Goal: Transaction & Acquisition: Purchase product/service

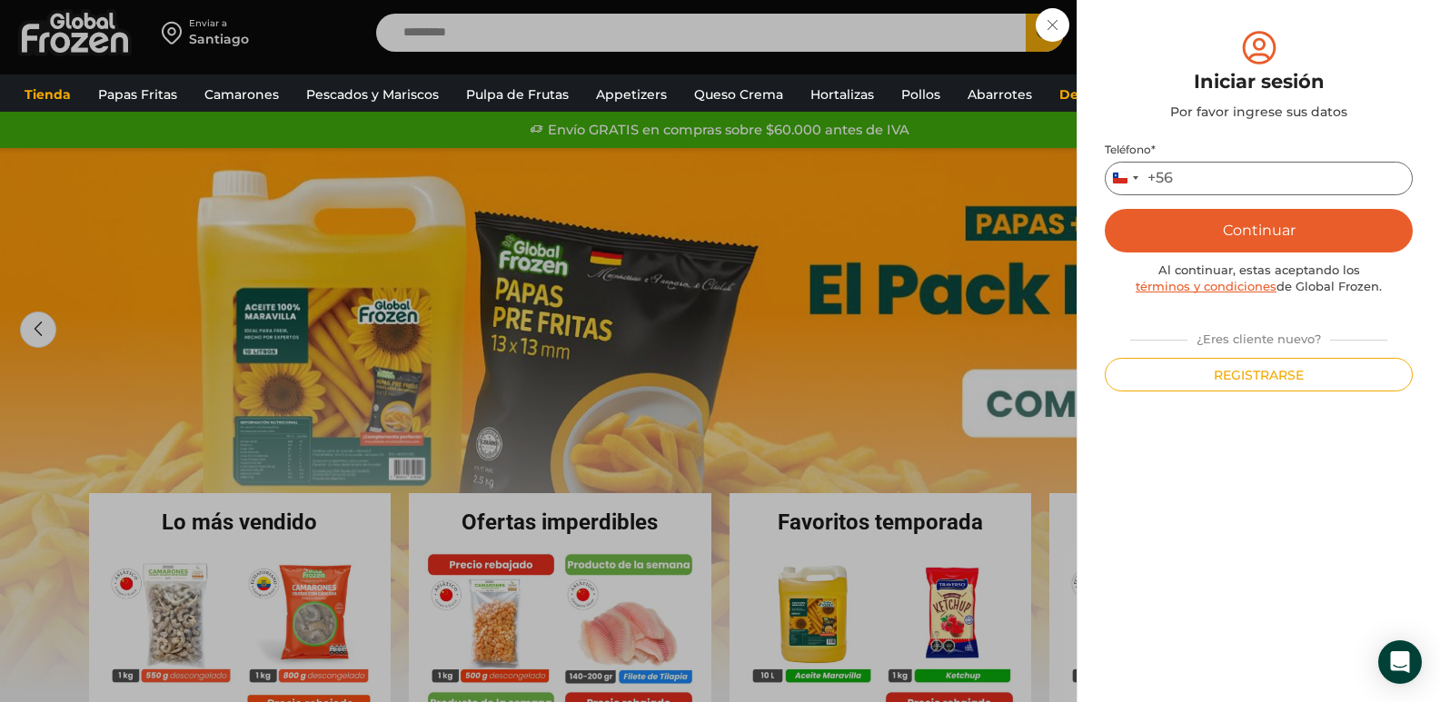
click at [1219, 186] on input "Teléfono *" at bounding box center [1259, 179] width 308 height 34
click at [1213, 173] on input "Teléfono *" at bounding box center [1259, 179] width 308 height 34
type input "*********"
click at [1248, 218] on button "Continuar" at bounding box center [1259, 231] width 308 height 44
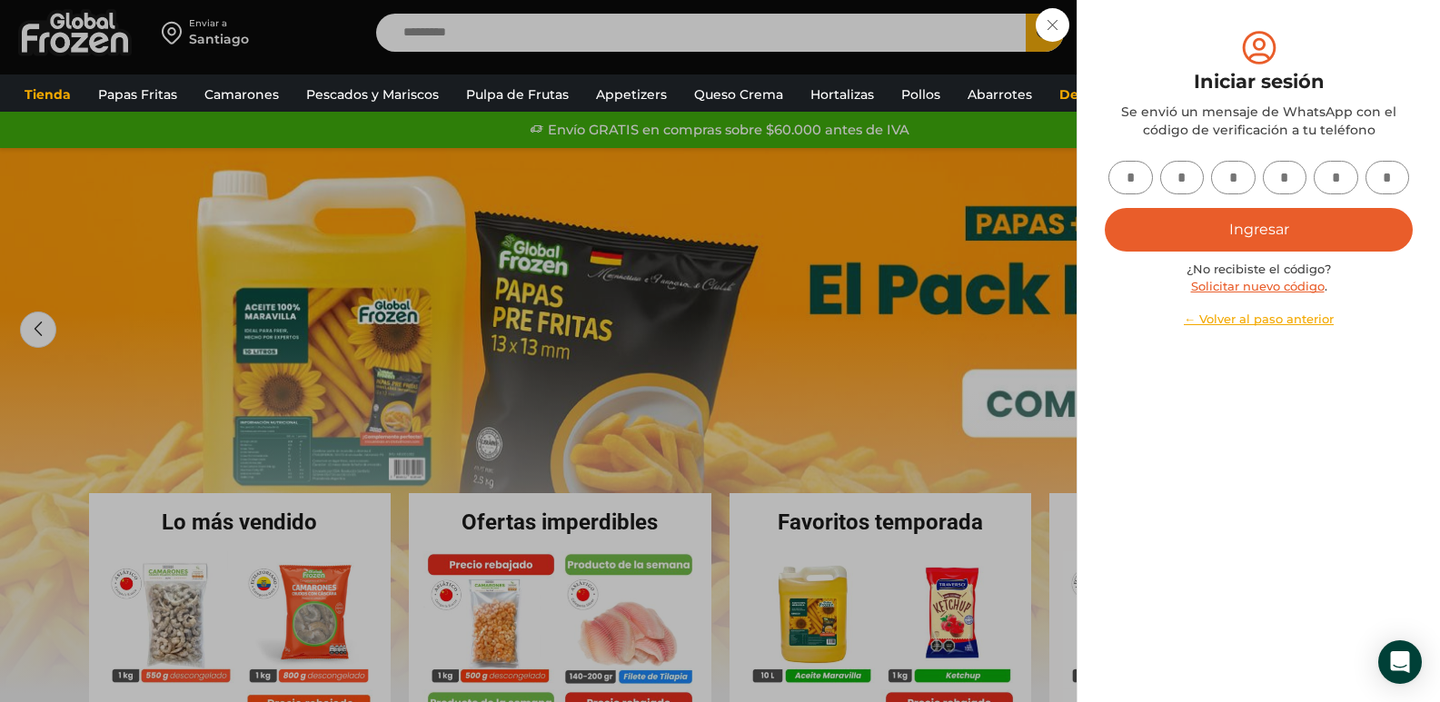
click at [1117, 174] on input "text" at bounding box center [1130, 178] width 45 height 34
type input "*"
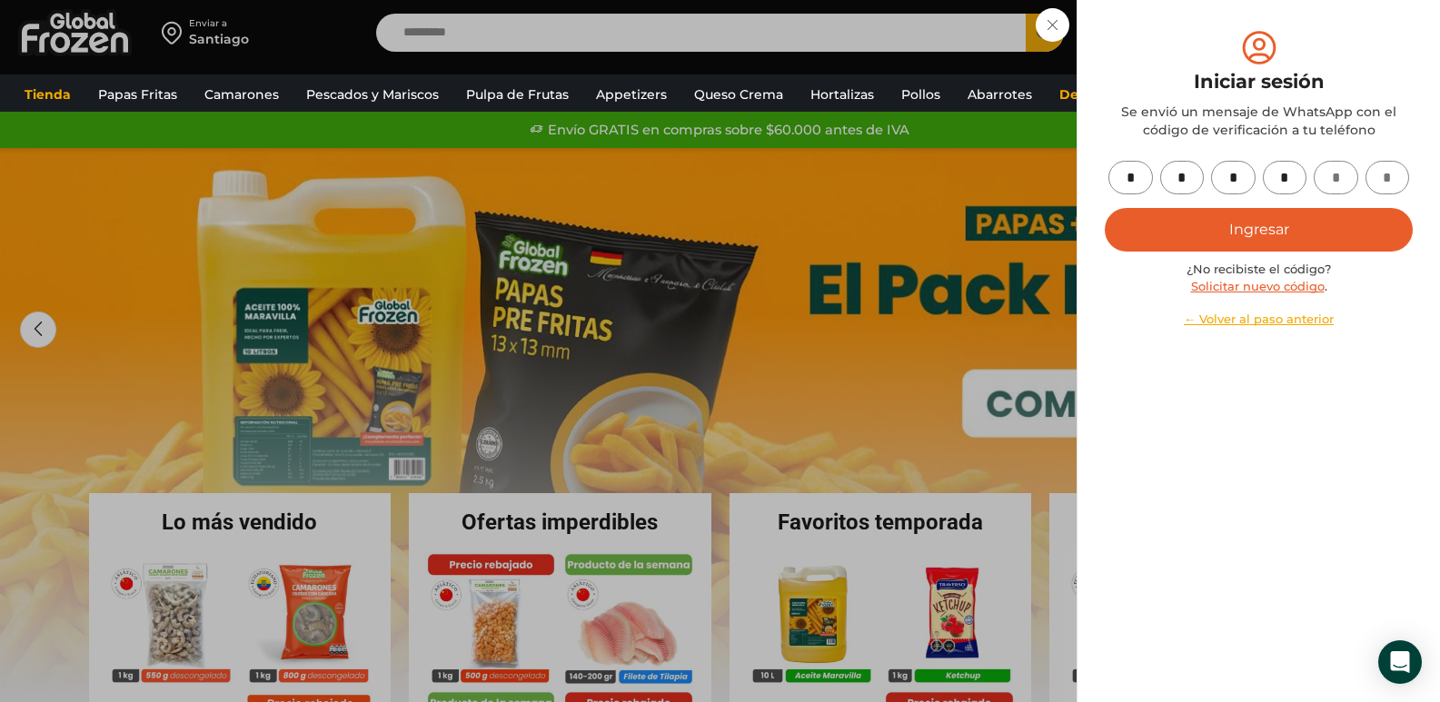
type input "*"
click at [1233, 231] on button "Ingresar" at bounding box center [1259, 230] width 308 height 44
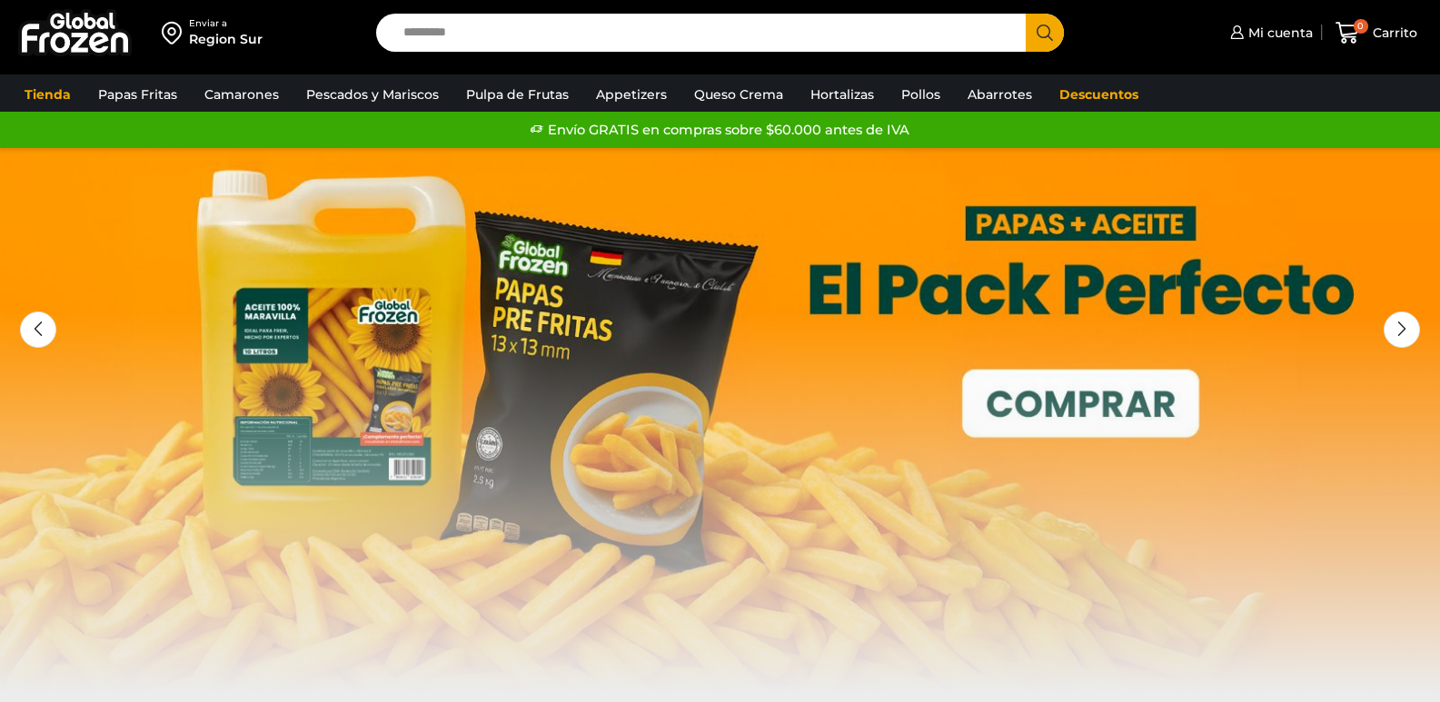
click at [775, 43] on input "Search input" at bounding box center [705, 33] width 623 height 38
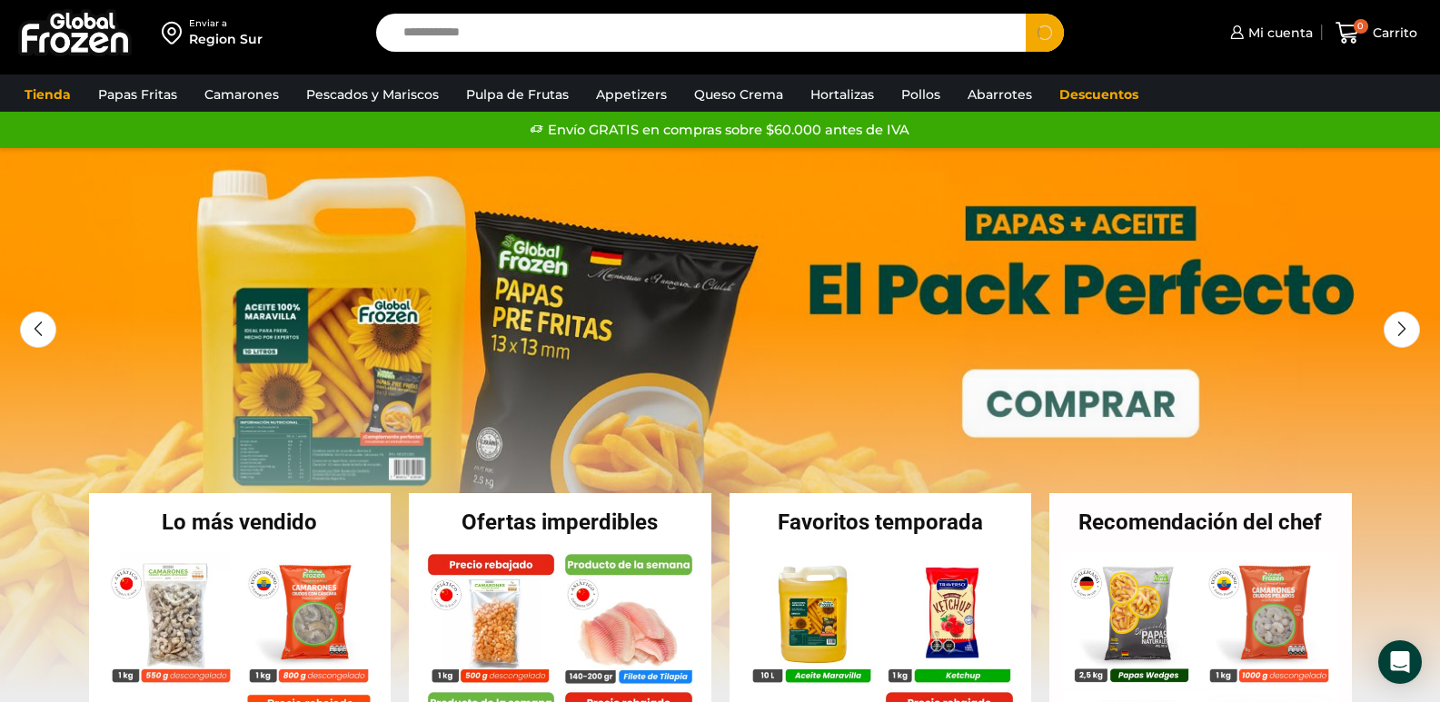
type input "**********"
click at [1051, 35] on span "Search button" at bounding box center [1045, 33] width 38 height 38
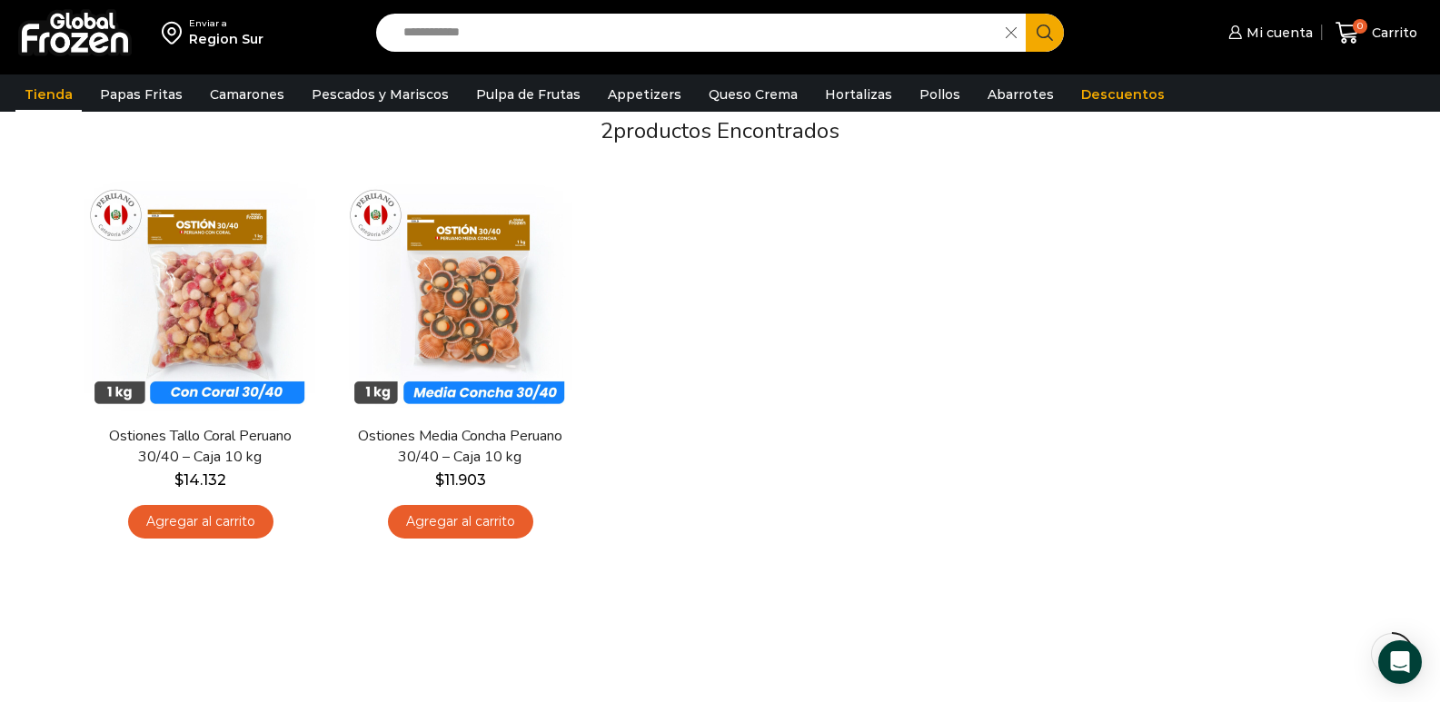
scroll to position [182, 0]
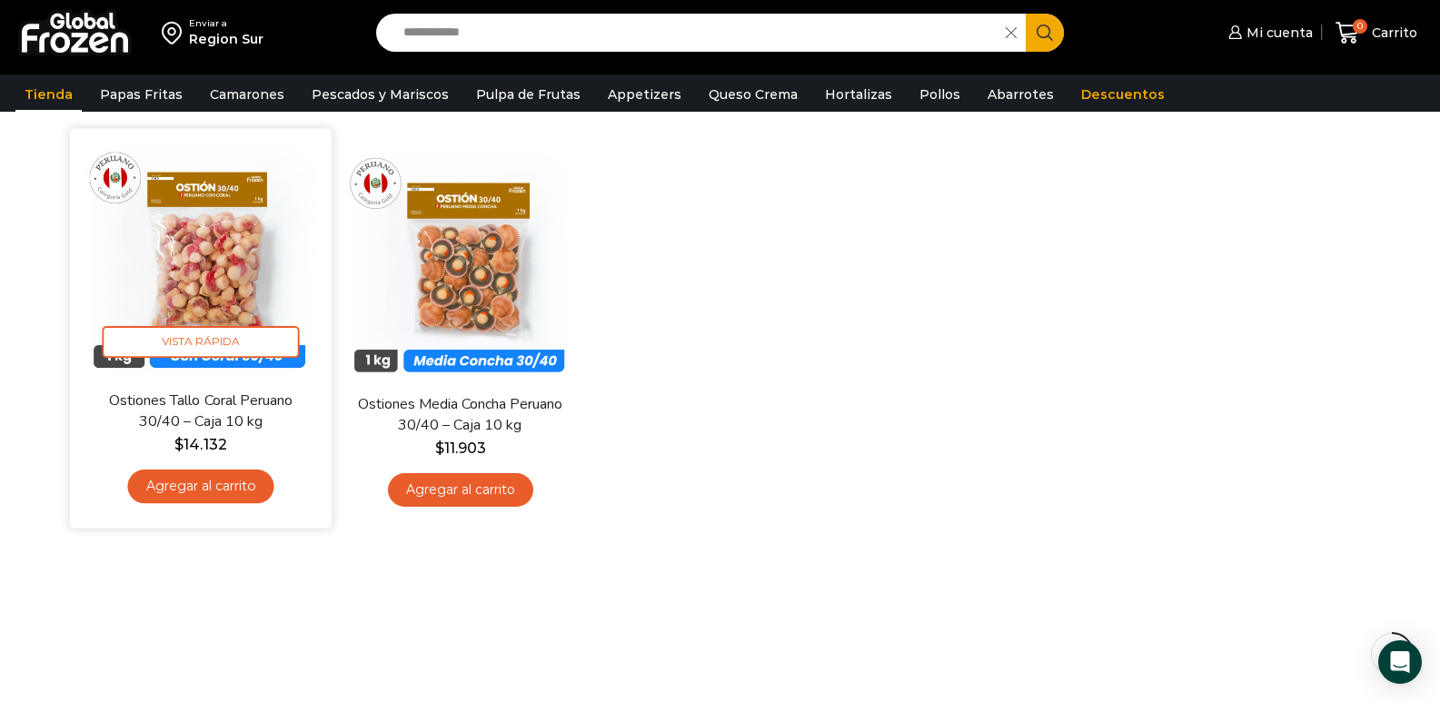
click at [180, 263] on img at bounding box center [201, 259] width 234 height 234
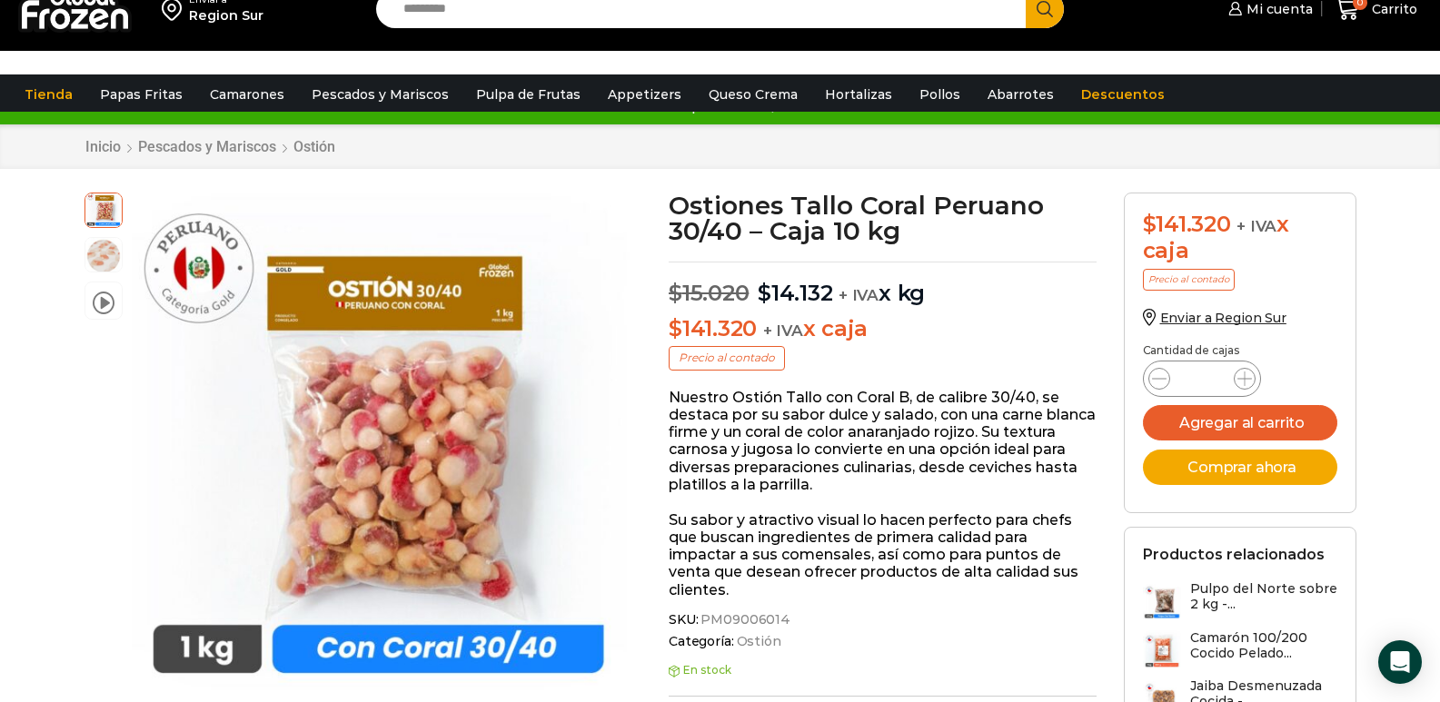
scroll to position [91, 0]
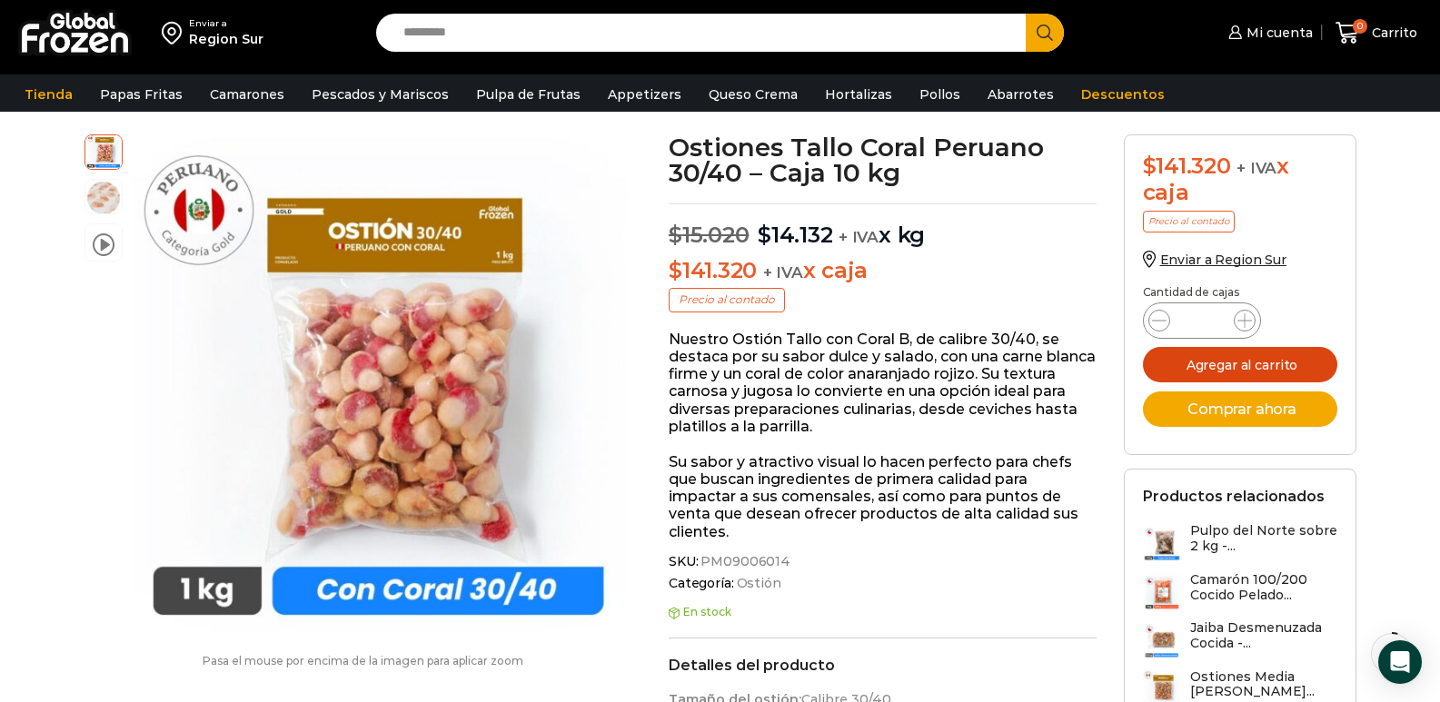
click at [1175, 358] on button "Agregar al carrito" at bounding box center [1240, 364] width 194 height 35
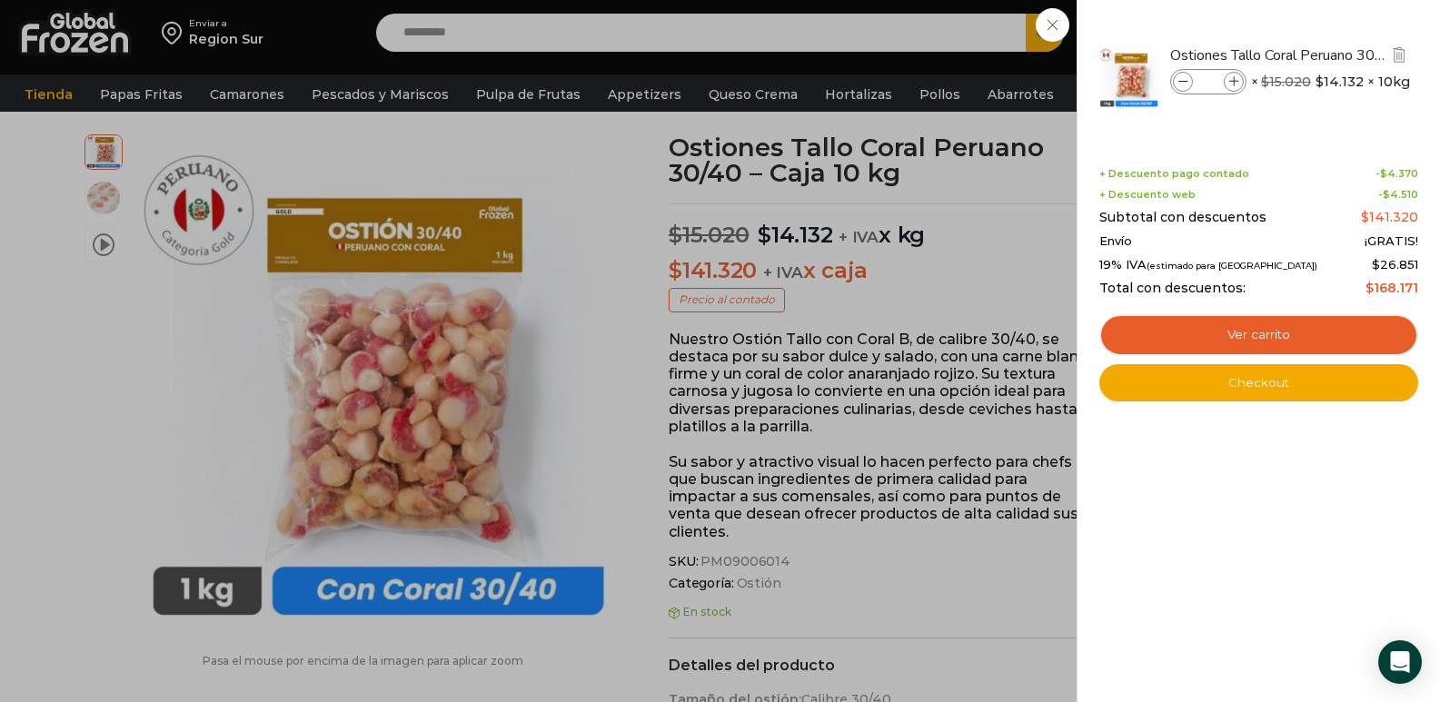
click at [1239, 83] on span at bounding box center [1234, 82] width 20 height 20
type input "*"
click at [1189, 84] on span at bounding box center [1183, 82] width 20 height 20
type input "*"
click at [1331, 55] on div "1 Carrito 1 1 Shopping Cart *" at bounding box center [1376, 33] width 91 height 43
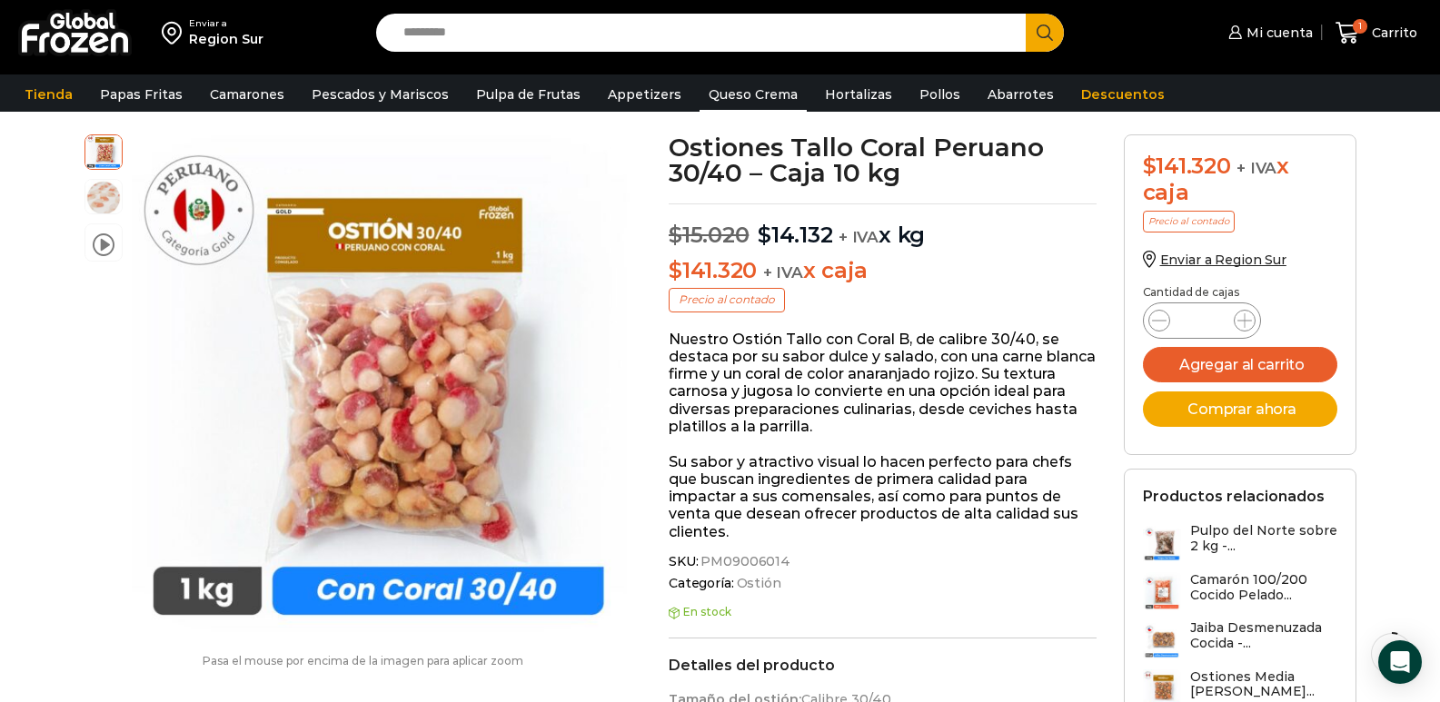
click at [766, 92] on link "Queso Crema" at bounding box center [753, 94] width 107 height 35
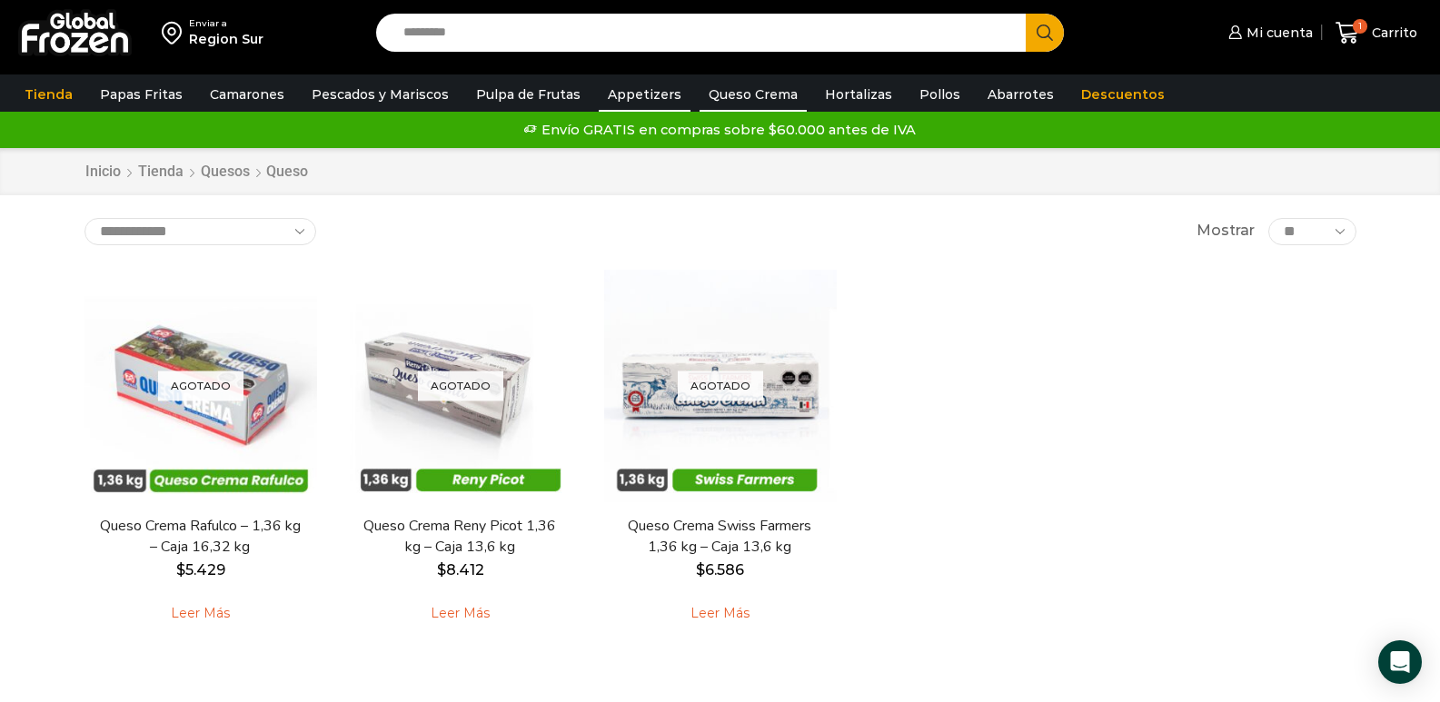
click at [641, 84] on link "Appetizers" at bounding box center [645, 94] width 92 height 35
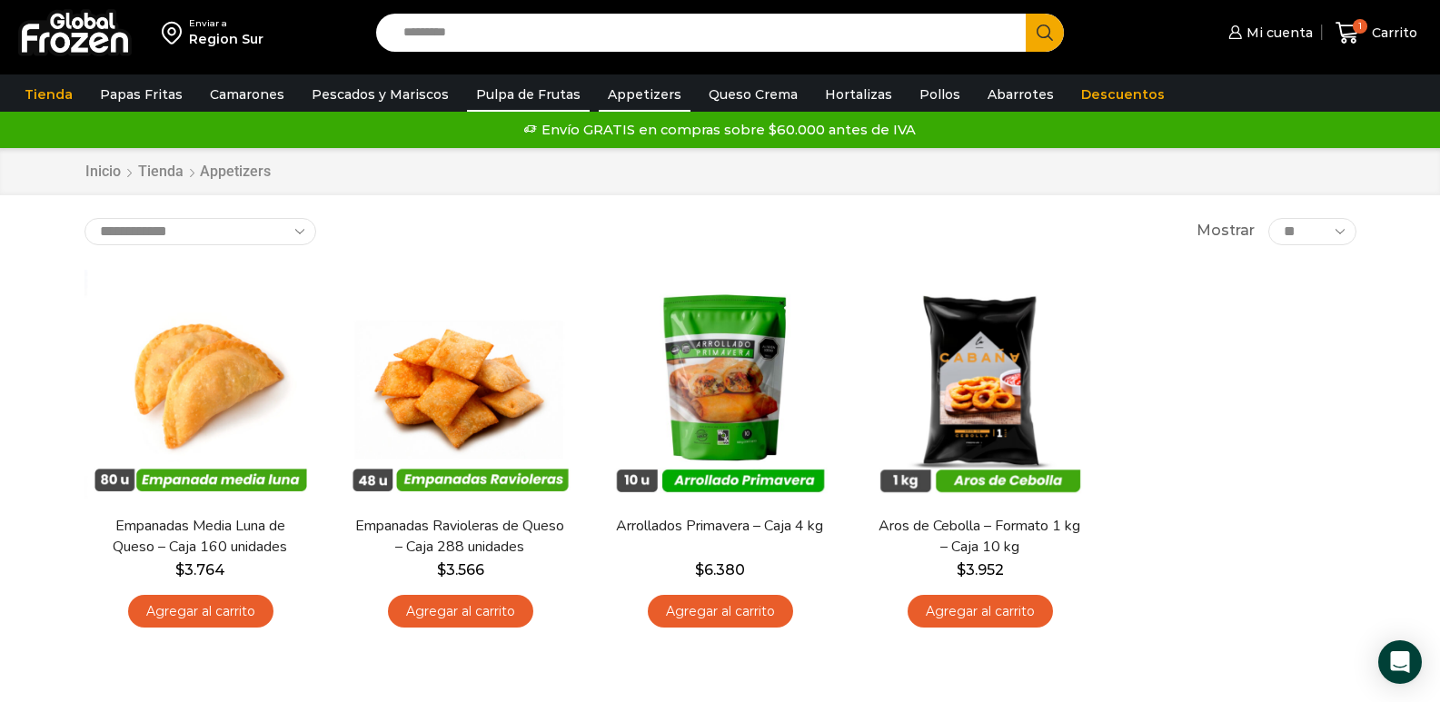
click at [542, 85] on link "Pulpa de Frutas" at bounding box center [528, 94] width 123 height 35
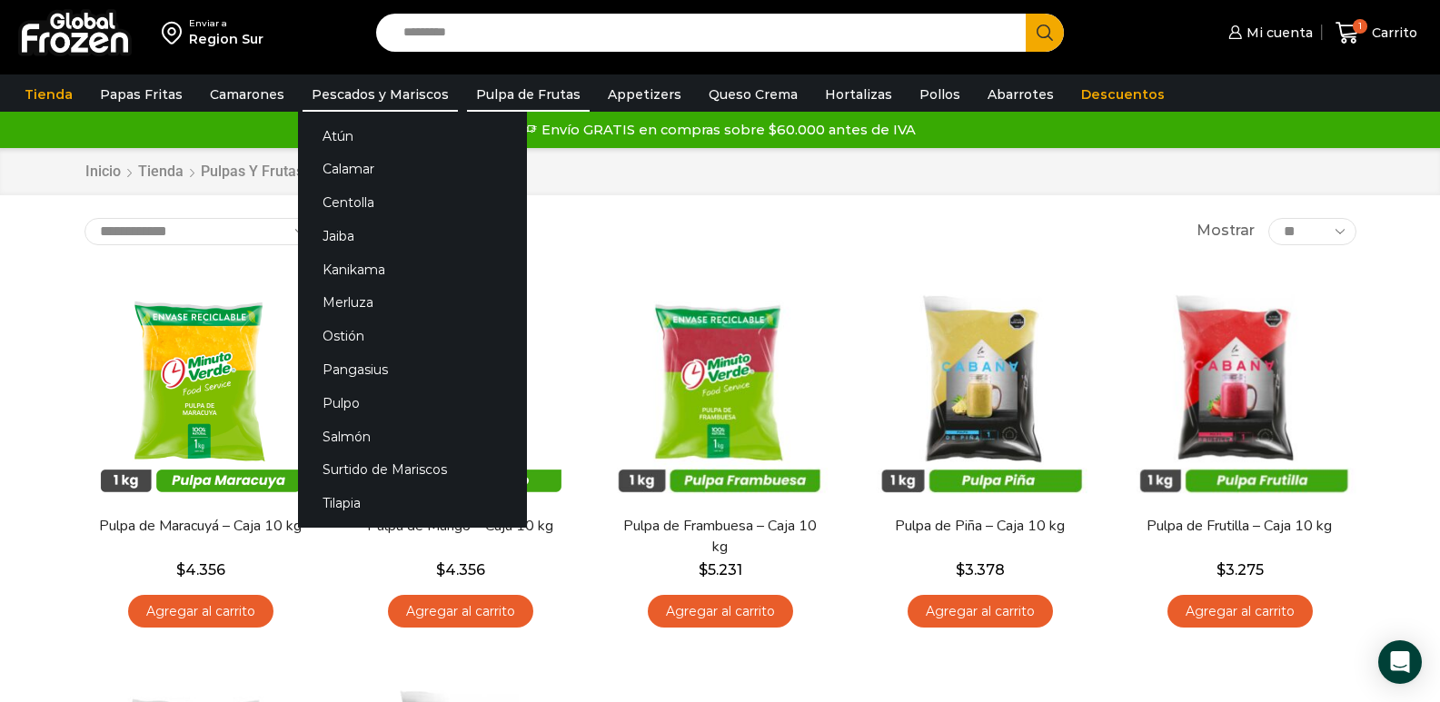
click at [391, 86] on link "Pescados y Mariscos" at bounding box center [380, 94] width 155 height 35
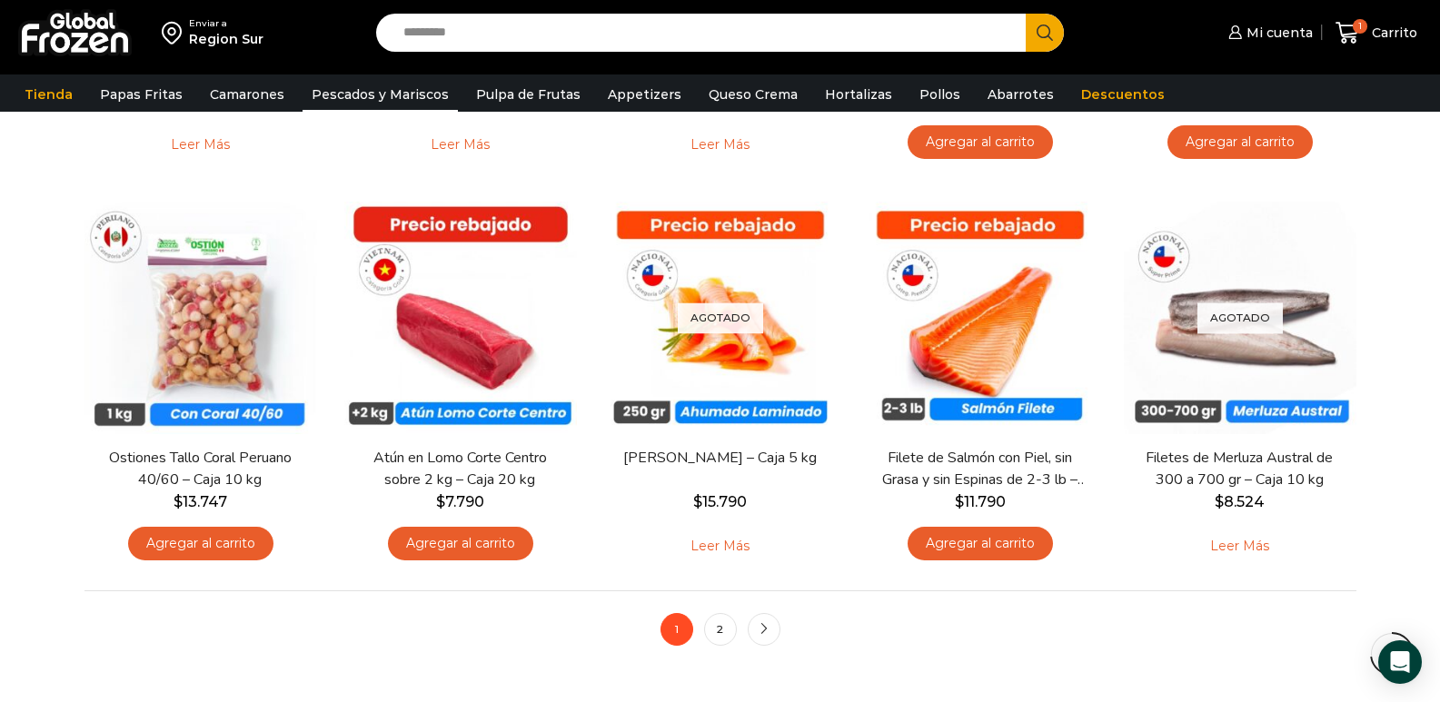
scroll to position [1363, 0]
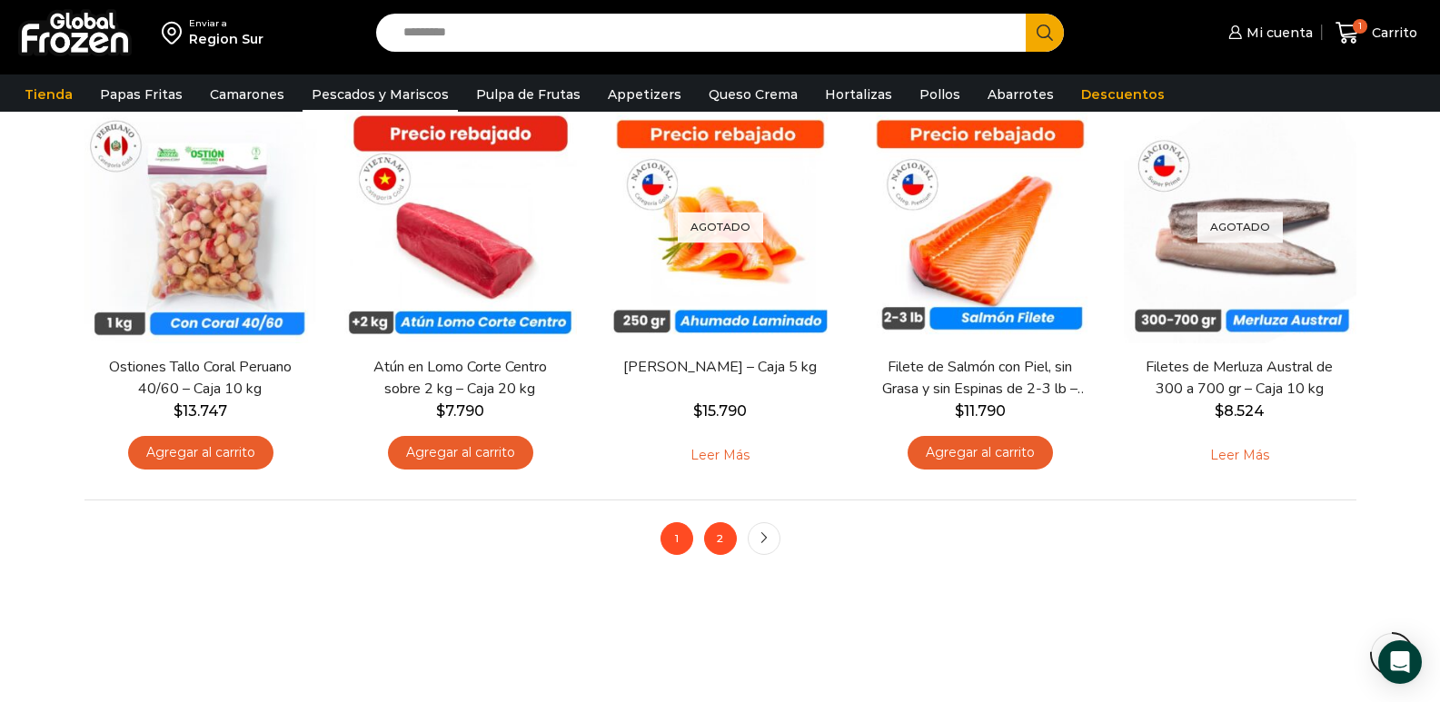
click at [719, 538] on link "2" at bounding box center [720, 538] width 33 height 33
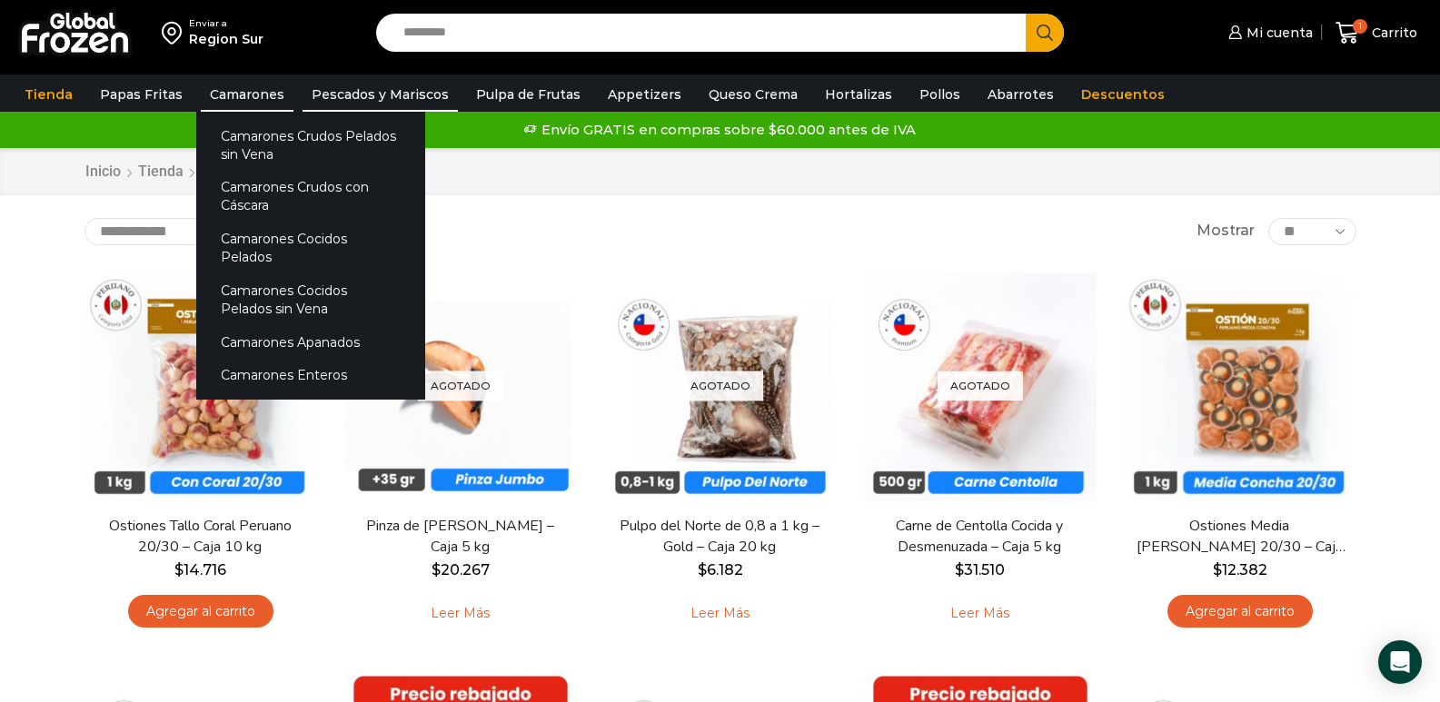
click at [255, 95] on link "Camarones" at bounding box center [247, 94] width 93 height 35
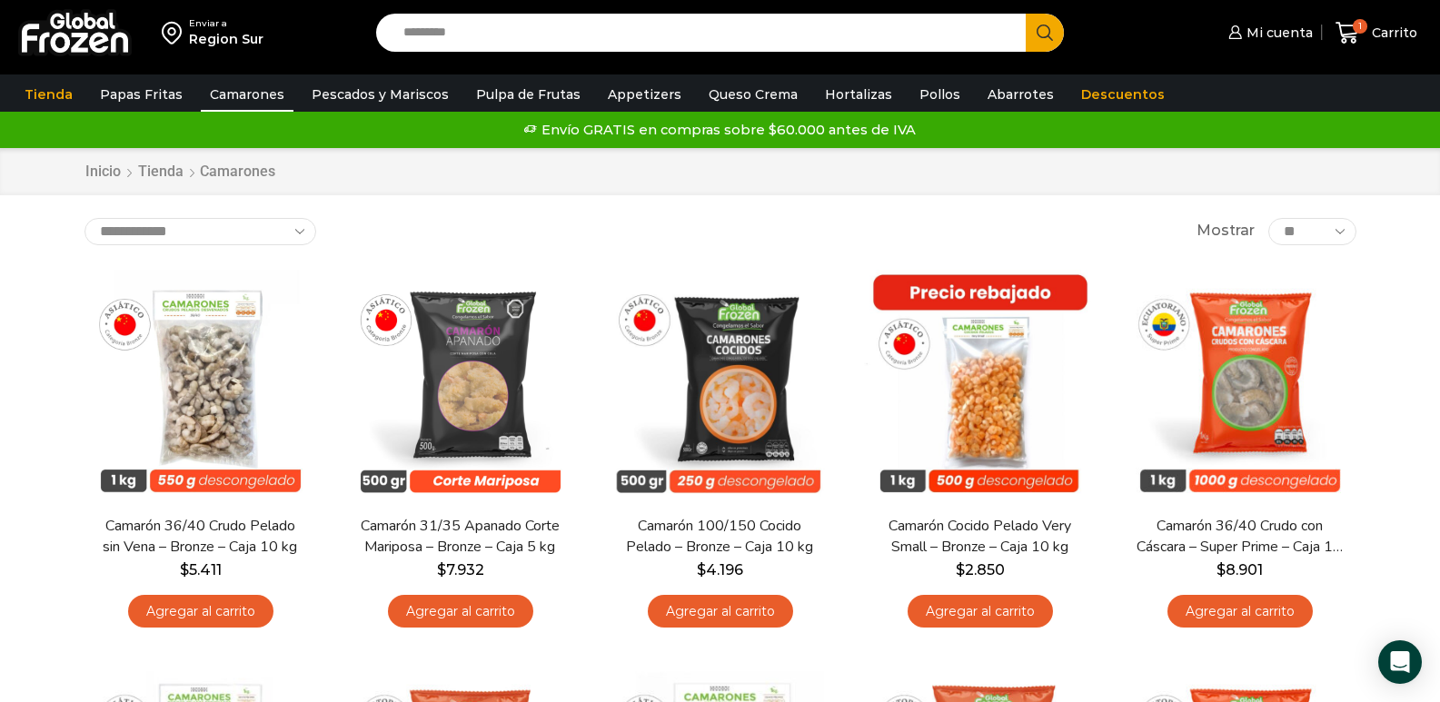
click at [135, 88] on link "Papas Fritas" at bounding box center [141, 94] width 101 height 35
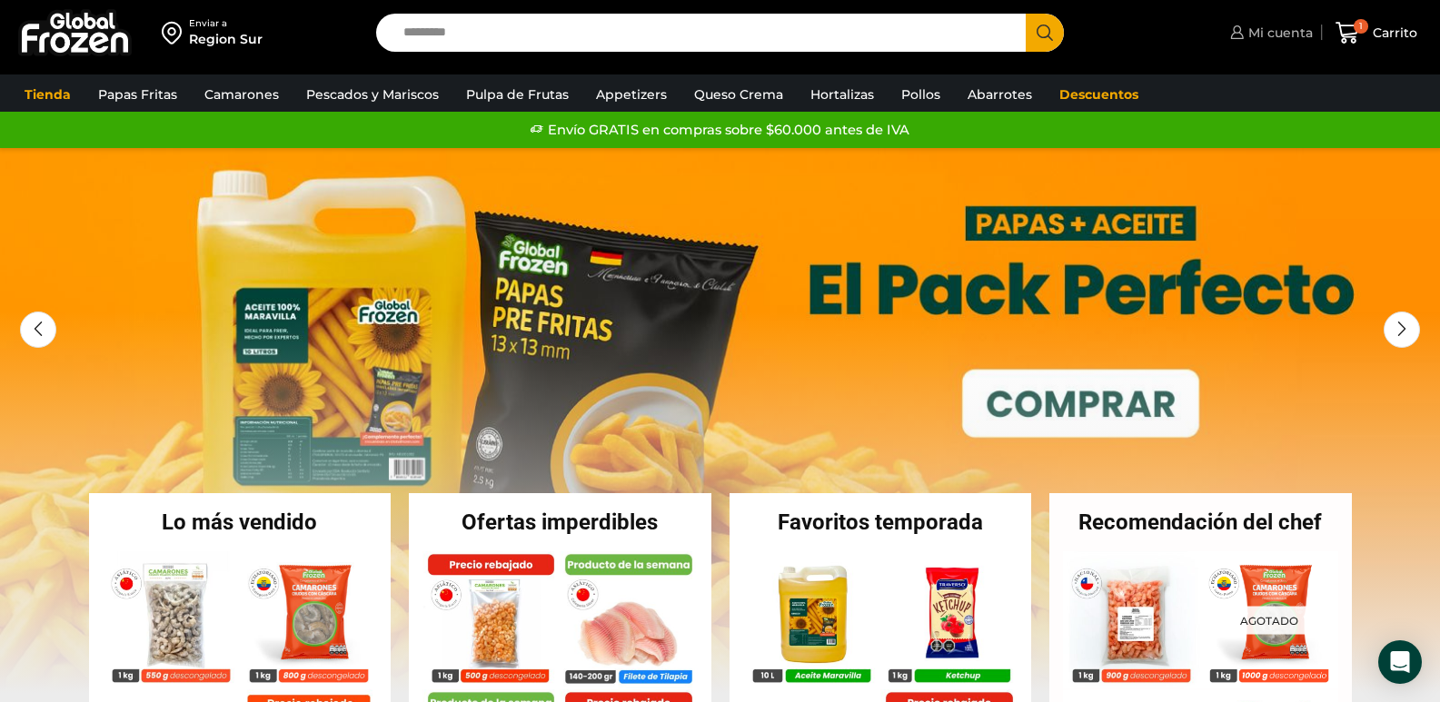
click at [1271, 32] on span "Mi cuenta" at bounding box center [1278, 33] width 69 height 18
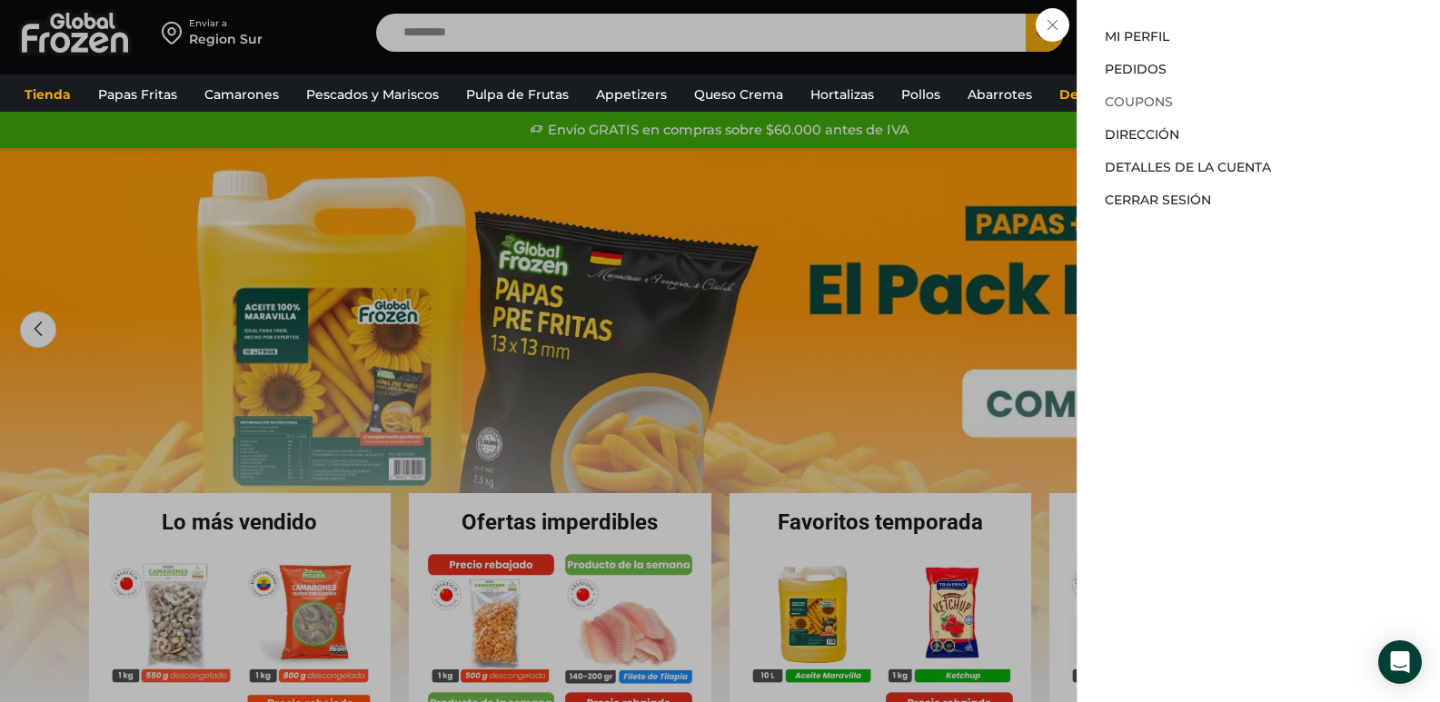
click at [1139, 105] on link "Coupons" at bounding box center [1139, 102] width 68 height 16
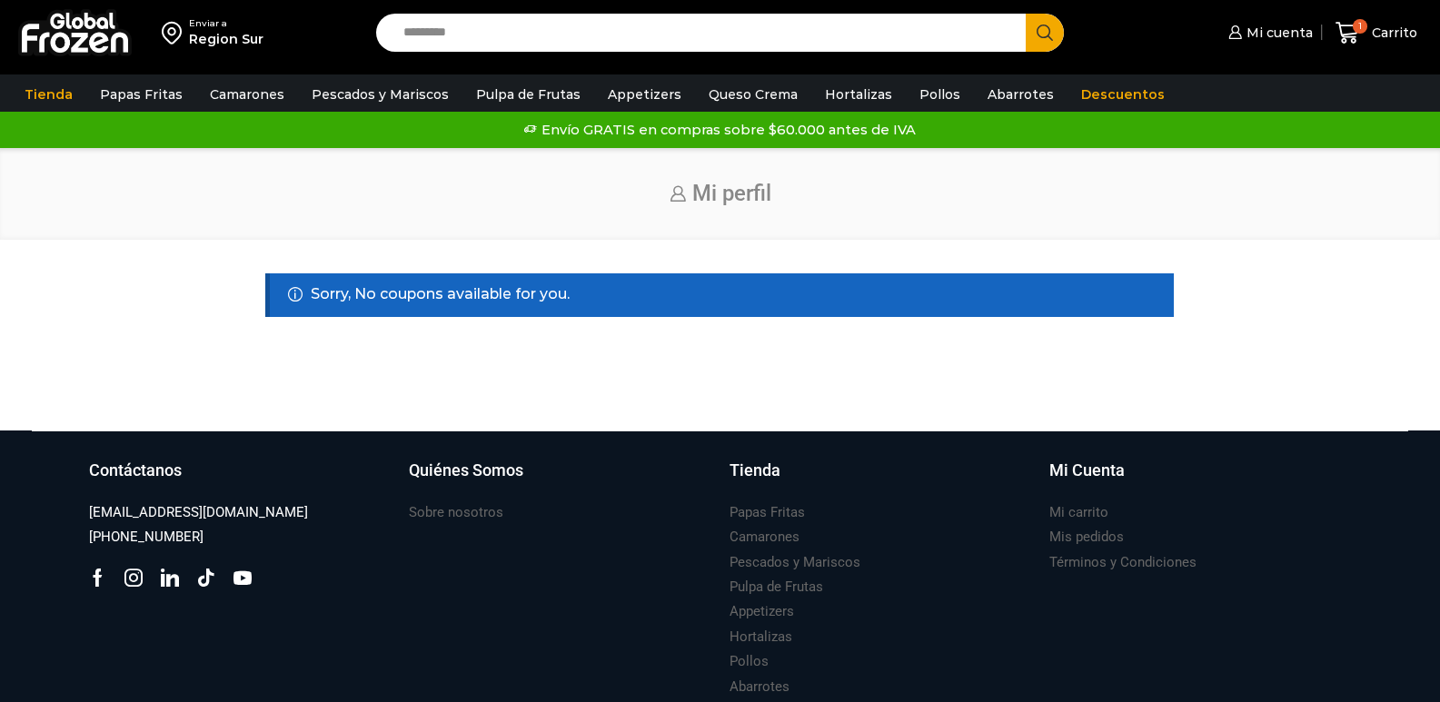
click at [721, 295] on div "Sorry, No coupons available for you." at bounding box center [719, 295] width 909 height 44
click at [63, 89] on link "Tienda" at bounding box center [48, 94] width 66 height 35
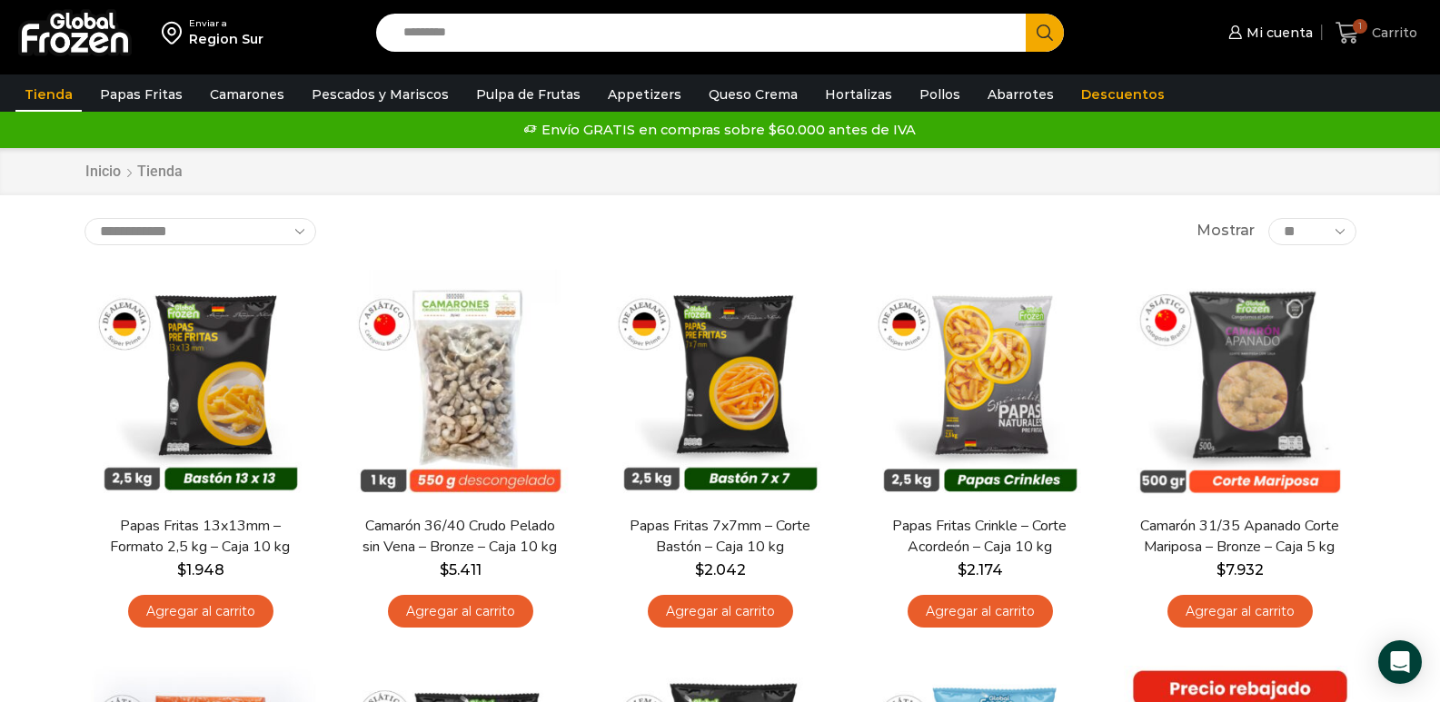
click at [1386, 39] on span "Carrito" at bounding box center [1392, 33] width 50 height 18
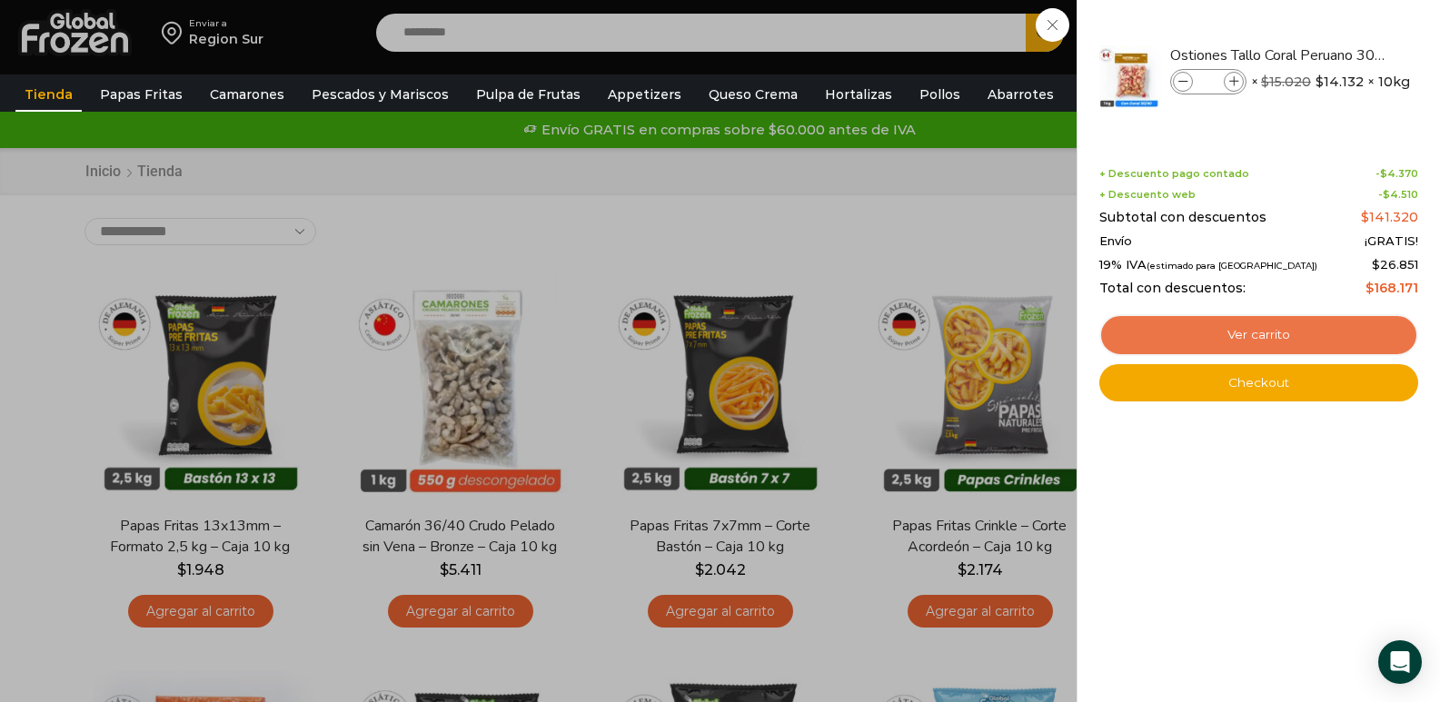
click at [1218, 327] on link "Ver carrito" at bounding box center [1258, 335] width 319 height 42
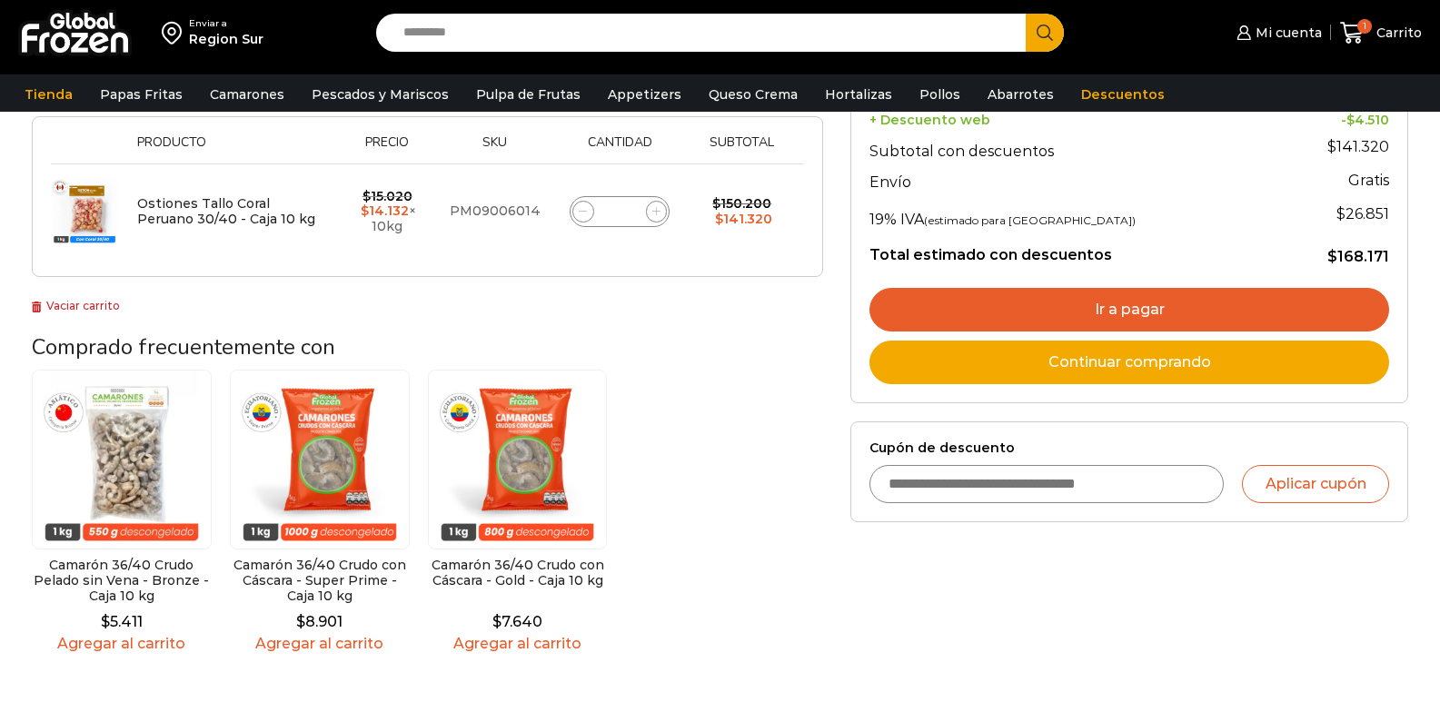
scroll to position [273, 0]
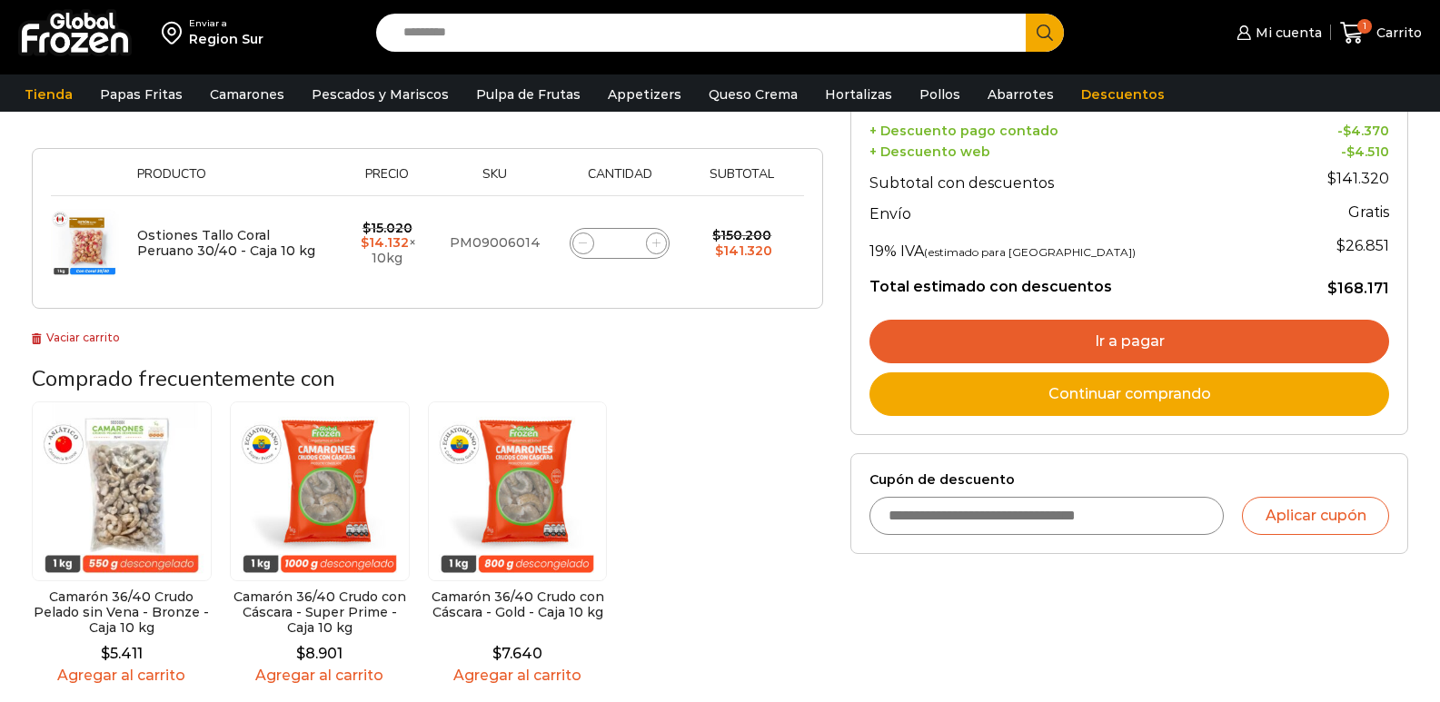
click at [1019, 507] on input "Cupón de descuento" at bounding box center [1047, 516] width 354 height 38
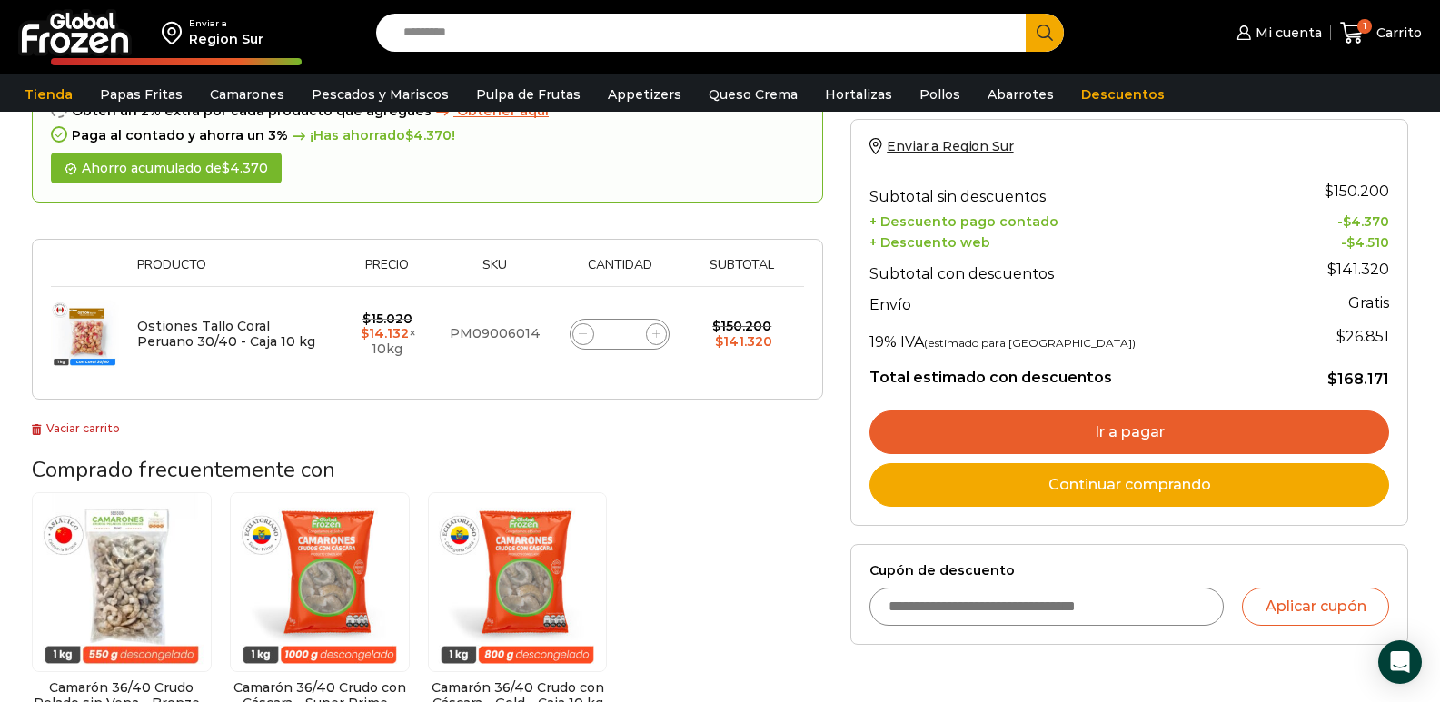
scroll to position [91, 0]
